Goal: Task Accomplishment & Management: Manage account settings

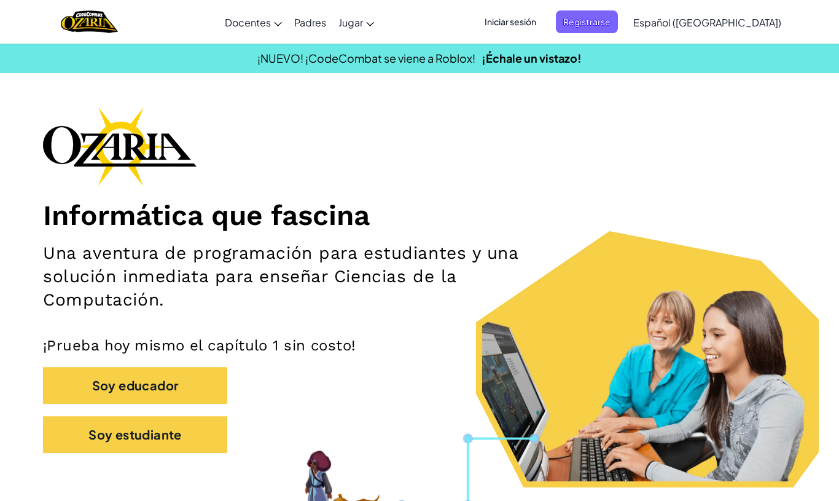
click at [540, 30] on span "Iniciar sesión" at bounding box center [510, 21] width 66 height 23
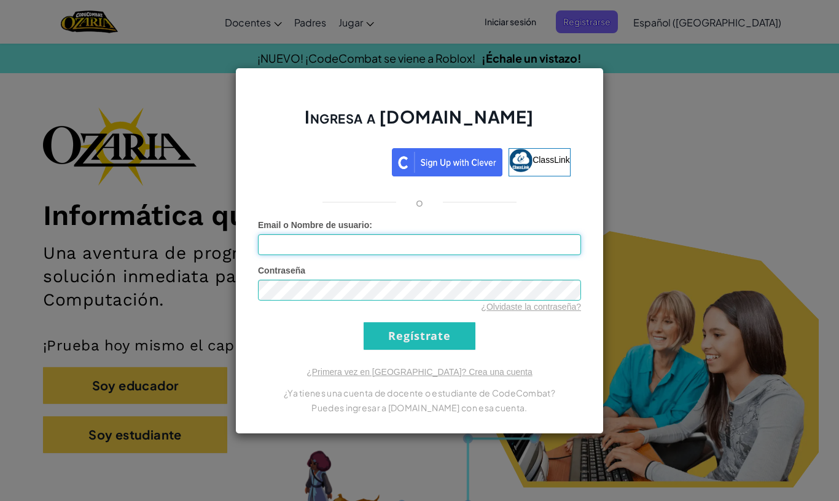
type input "[EMAIL_ADDRESS][DOMAIN_NAME]"
click at [460, 338] on input "Regístrate" at bounding box center [420, 336] width 112 height 28
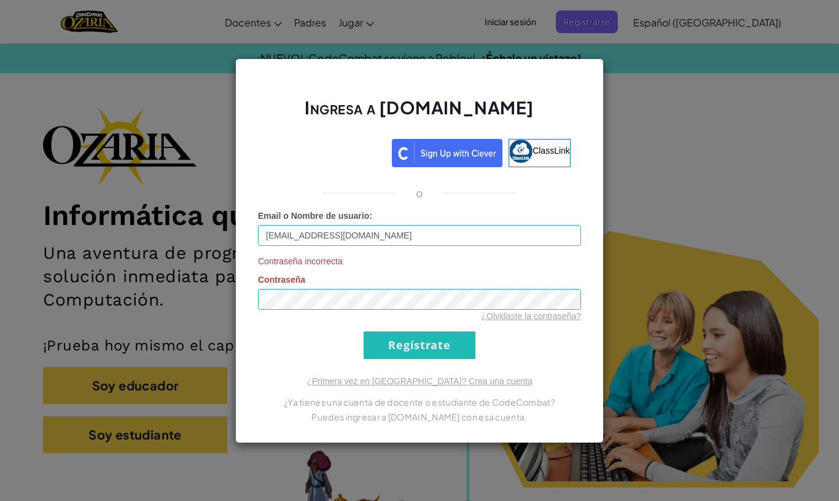
click at [560, 318] on link "¿Olvidaste la contraseña?" at bounding box center [531, 316] width 100 height 10
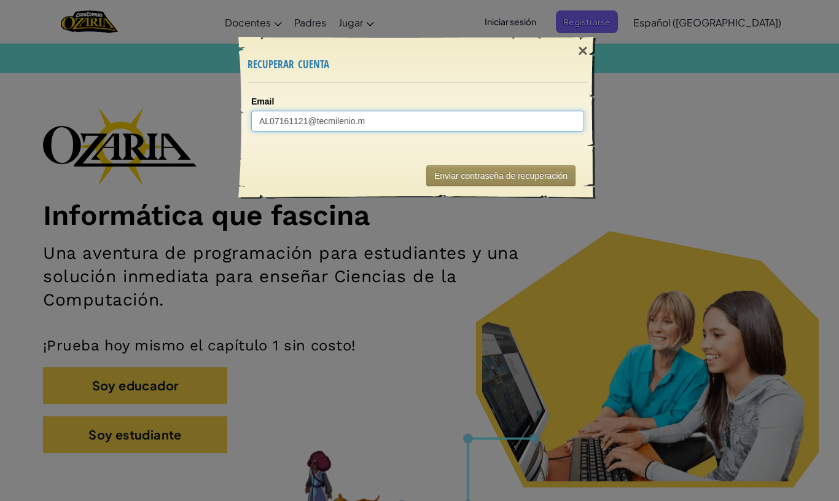
type input "[EMAIL_ADDRESS][DOMAIN_NAME]"
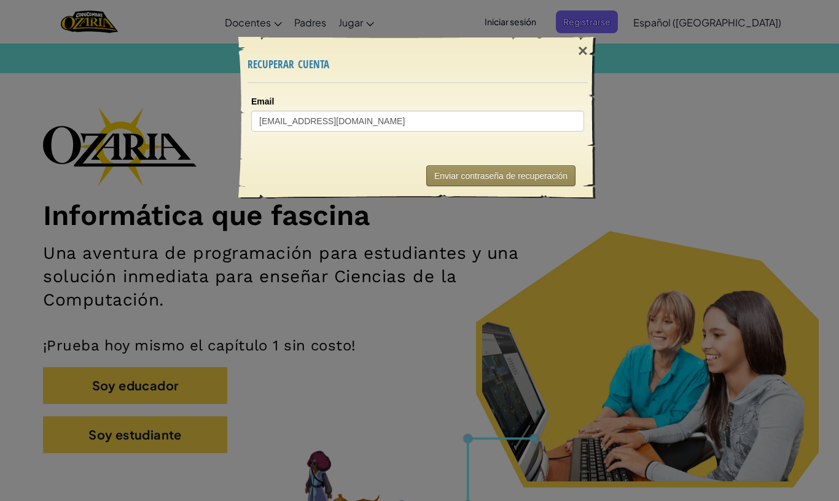
click at [526, 168] on button "Enviar contraseña de recuperación" at bounding box center [500, 175] width 149 height 21
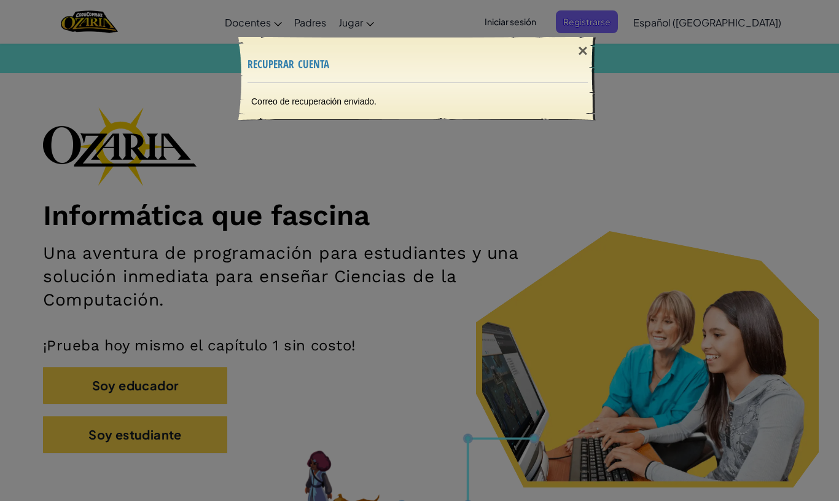
click at [618, 305] on div "× recuperar cuenta Correo de recuperación enviado. Enviando..." at bounding box center [419, 250] width 839 height 501
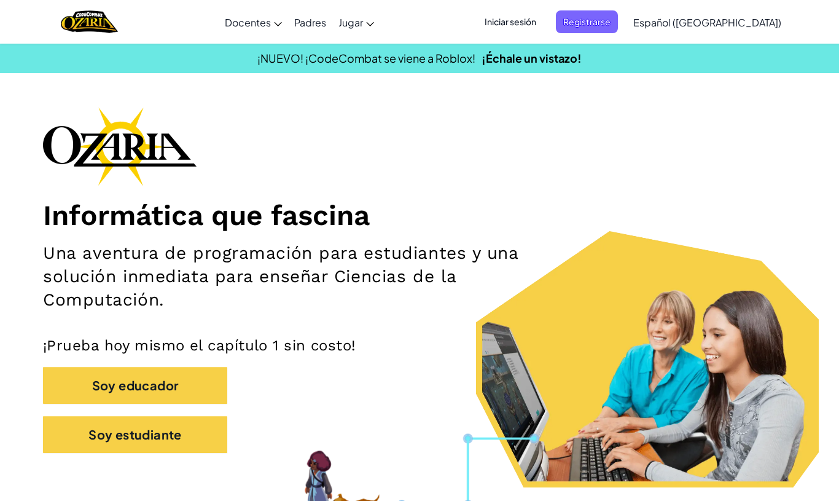
click at [544, 29] on span "Iniciar sesión" at bounding box center [510, 21] width 66 height 23
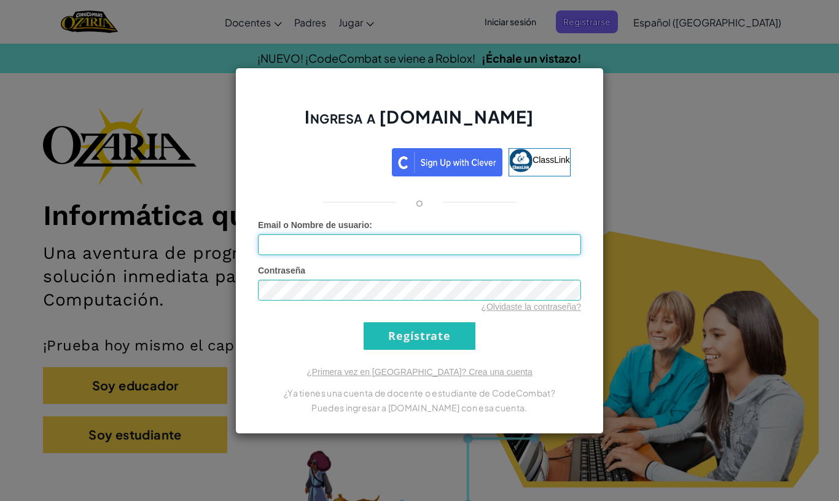
click at [426, 235] on input "Email o Nombre de usuario :" at bounding box center [419, 244] width 323 height 21
type input "[EMAIL_ADDRESS][DOMAIN_NAME]"
click at [520, 273] on div "Contraseña ¿Olvidaste la contraseña?" at bounding box center [419, 288] width 323 height 49
click at [462, 333] on input "Regístrate" at bounding box center [420, 336] width 112 height 28
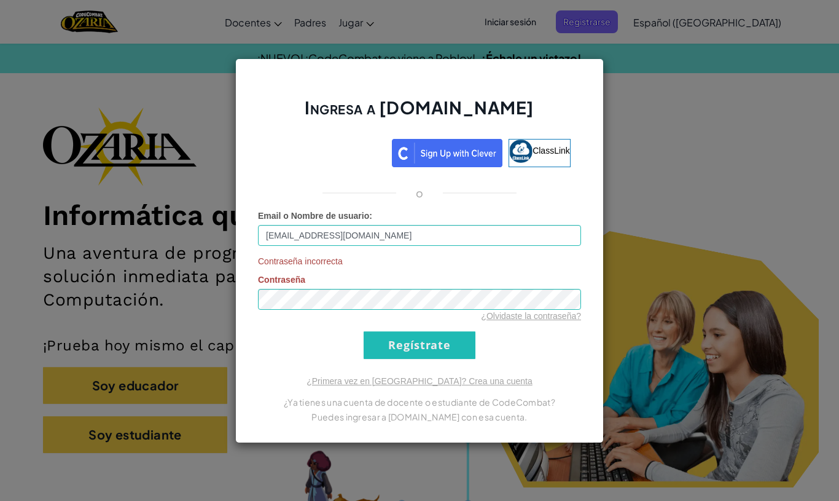
click at [519, 311] on link "¿Olvidaste la contraseña?" at bounding box center [531, 316] width 100 height 10
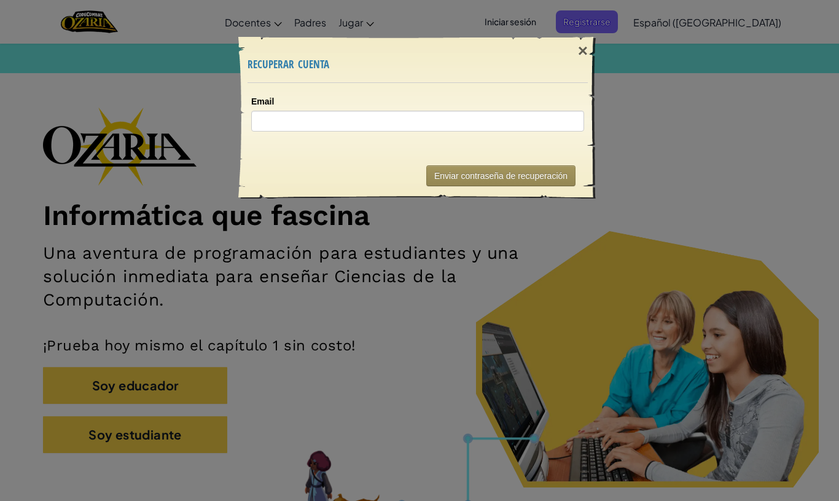
click at [585, 76] on div "× recuperar cuenta" at bounding box center [417, 59] width 340 height 45
click at [586, 58] on div "×" at bounding box center [583, 51] width 28 height 36
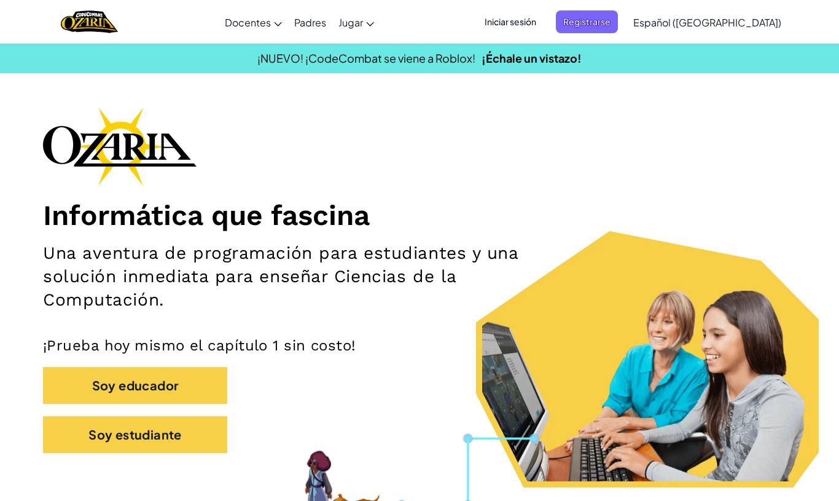
click at [544, 17] on span "Iniciar sesión" at bounding box center [510, 21] width 66 height 23
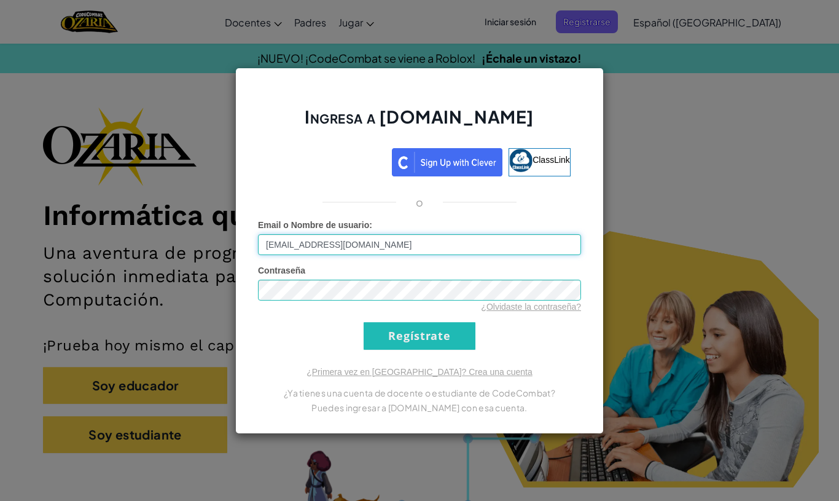
type input "[EMAIL_ADDRESS][DOMAIN_NAME]"
click at [438, 335] on input "Regístrate" at bounding box center [420, 336] width 112 height 28
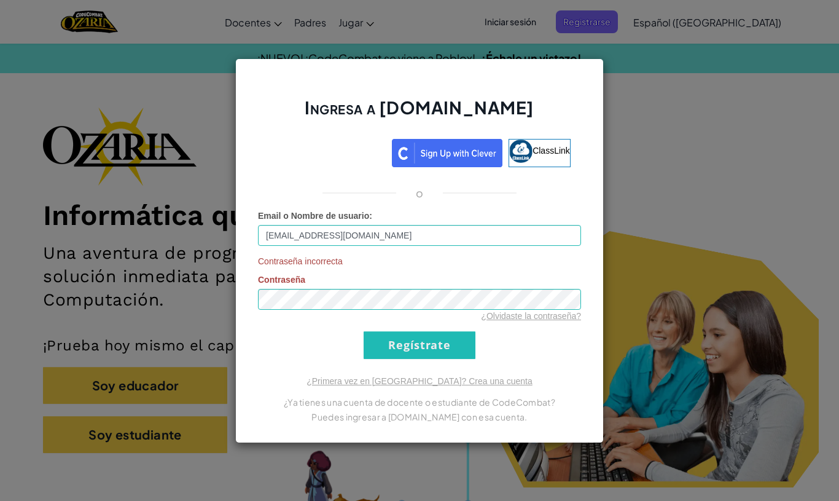
click at [687, 239] on div "Ingresa a [DOMAIN_NAME] ClassLink o Email o Nombre de usuario : [EMAIL_ADDRESS]…" at bounding box center [419, 250] width 839 height 501
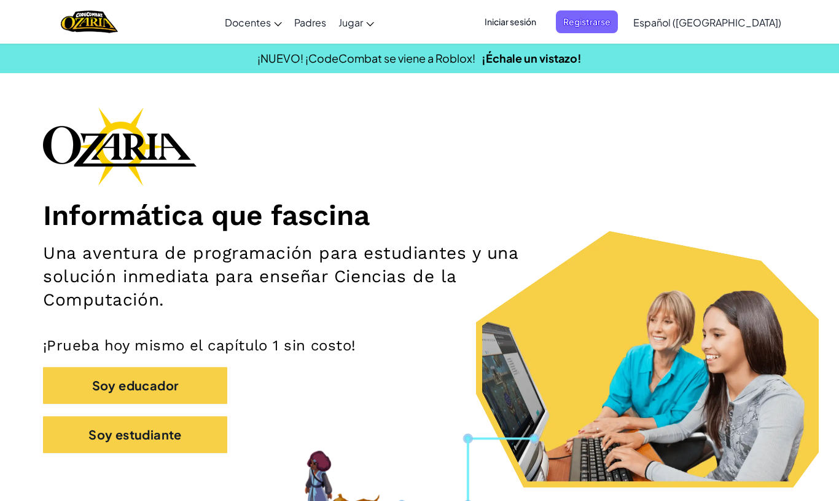
click at [719, 225] on h1 "Informática que fascina" at bounding box center [419, 215] width 753 height 34
